Goal: Transaction & Acquisition: Obtain resource

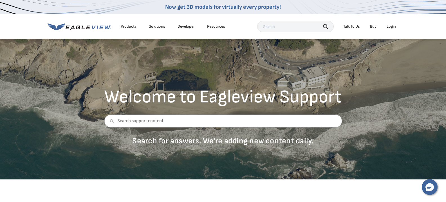
click at [389, 28] on div "Login" at bounding box center [391, 26] width 9 height 5
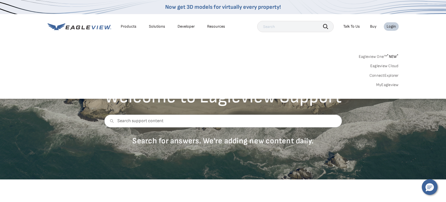
click at [391, 86] on link "MyEagleview" at bounding box center [388, 84] width 23 height 5
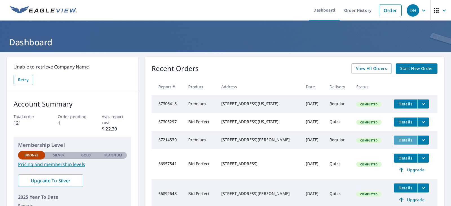
click at [403, 143] on span "Details" at bounding box center [405, 139] width 17 height 5
click at [420, 143] on icon "filesDropdownBtn-67214530" at bounding box center [423, 140] width 7 height 7
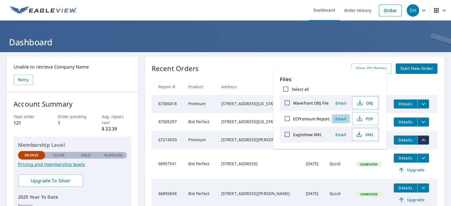
click at [342, 119] on span "Email" at bounding box center [341, 118] width 14 height 5
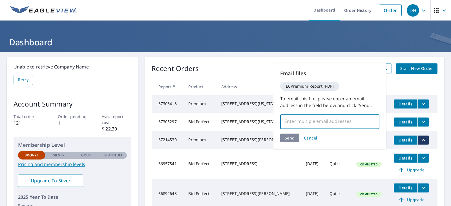
click at [286, 123] on input "text" at bounding box center [325, 121] width 86 height 11
type input "[PERSON_NAME][EMAIL_ADDRESS][DOMAIN_NAME]"
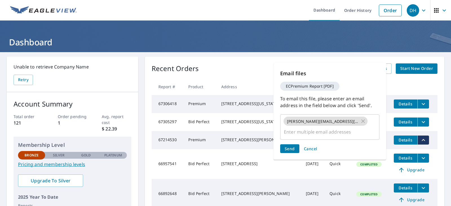
click at [288, 144] on div "Send Cancel" at bounding box center [329, 148] width 99 height 9
click at [288, 146] on span "Send" at bounding box center [289, 148] width 10 height 5
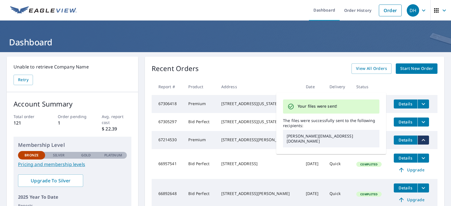
click at [222, 146] on td "[STREET_ADDRESS][PERSON_NAME]" at bounding box center [259, 140] width 84 height 18
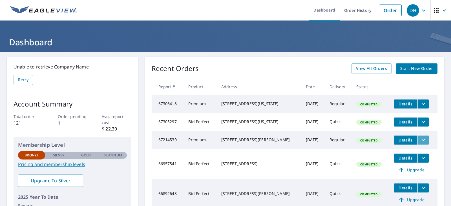
click at [420, 143] on icon "filesDropdownBtn-67214530" at bounding box center [423, 140] width 7 height 7
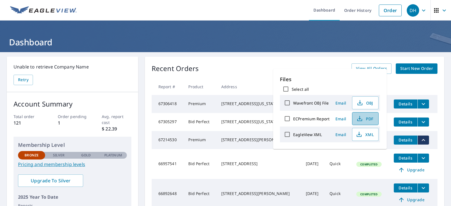
click at [366, 117] on span "PDF" at bounding box center [364, 118] width 18 height 7
